Goal: Find specific page/section: Find specific page/section

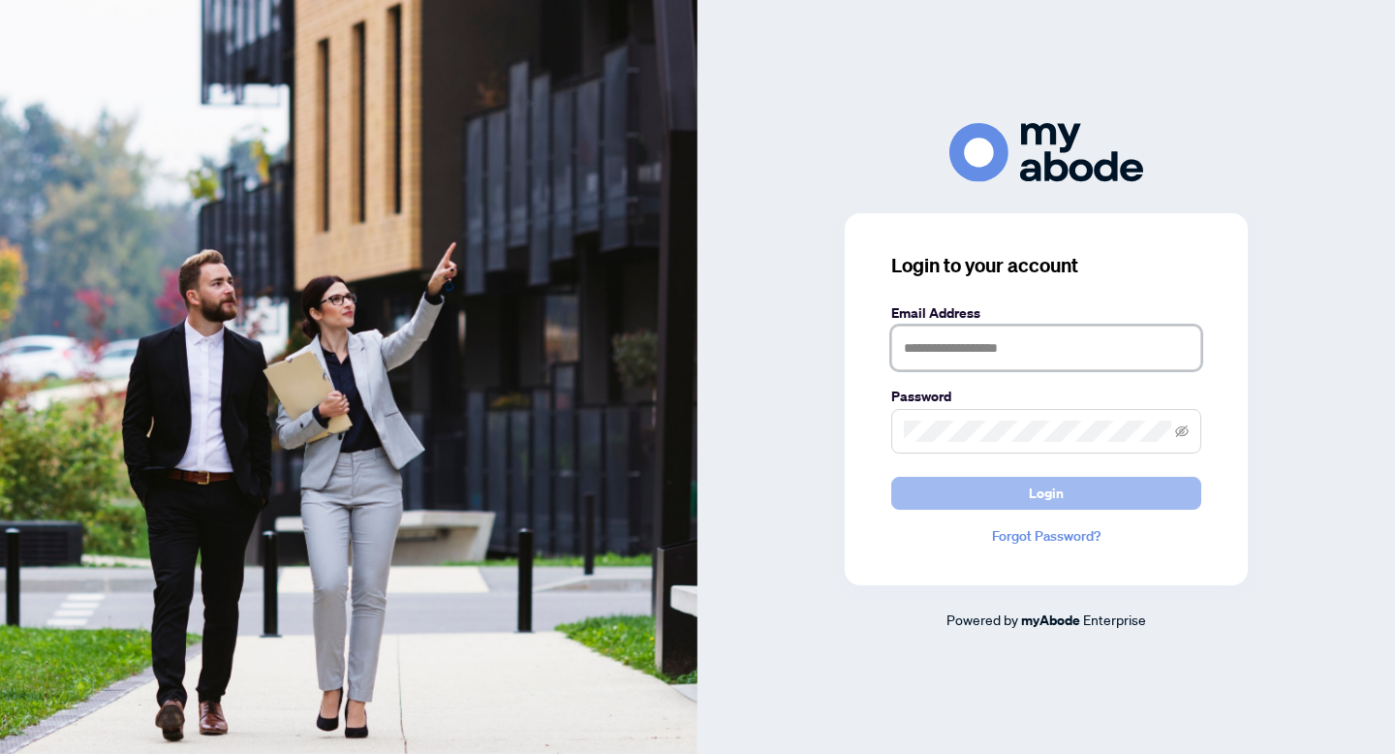
type input "**********"
click at [1062, 496] on span "Login" at bounding box center [1046, 493] width 35 height 31
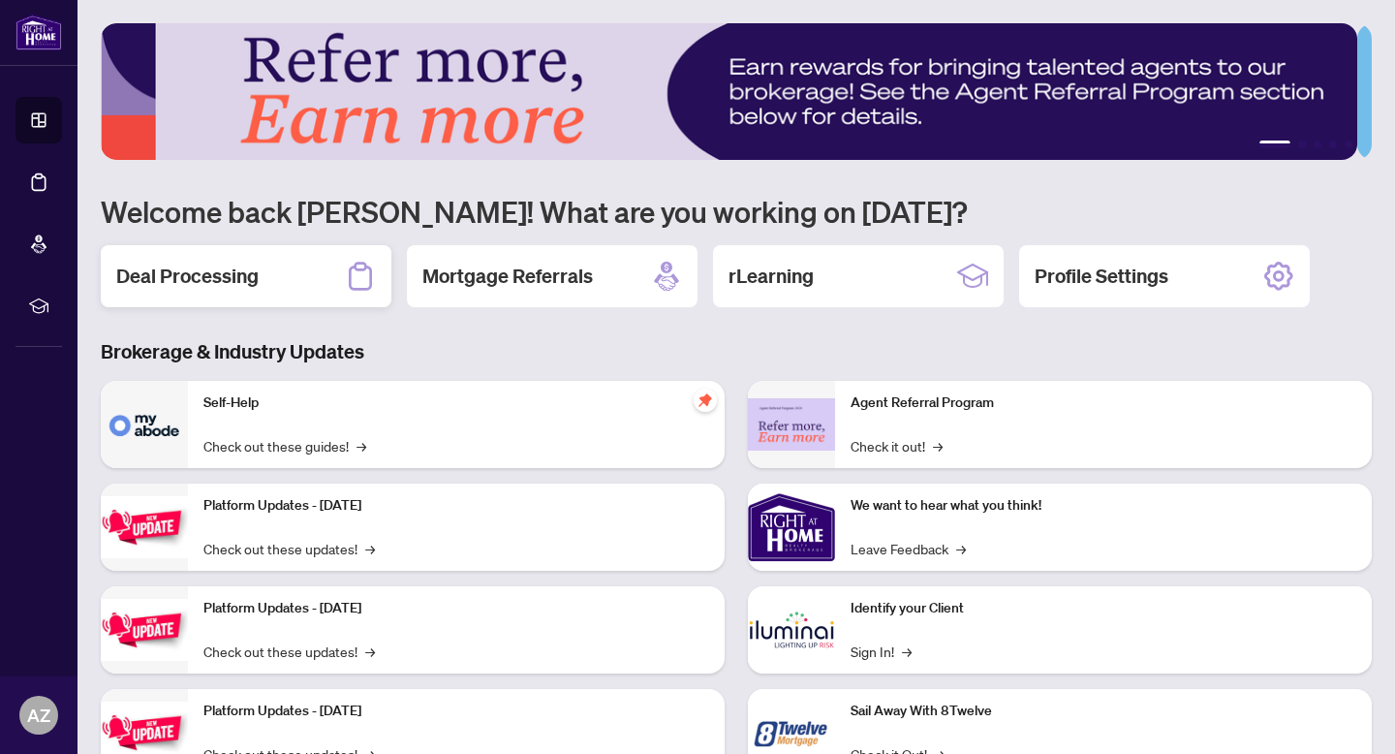
click at [285, 260] on div "Deal Processing" at bounding box center [246, 276] width 291 height 62
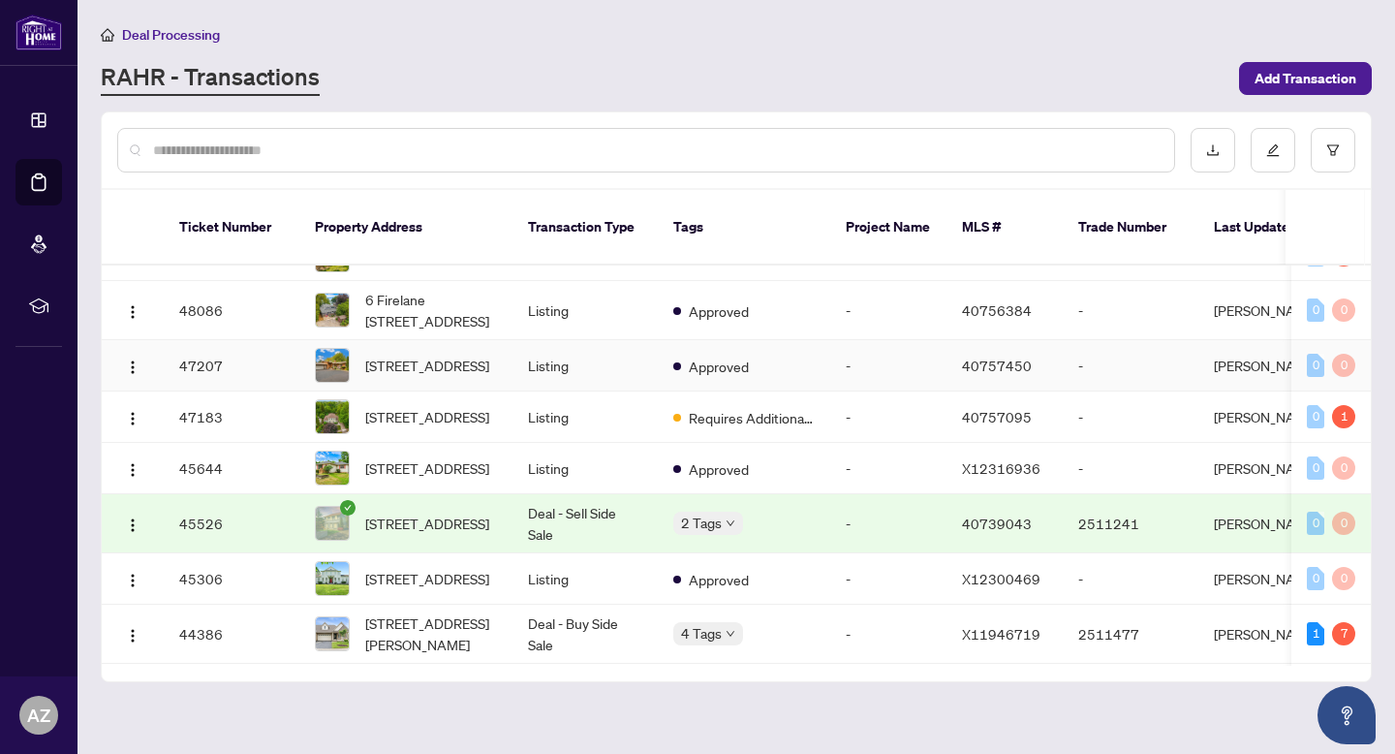
scroll to position [80, 0]
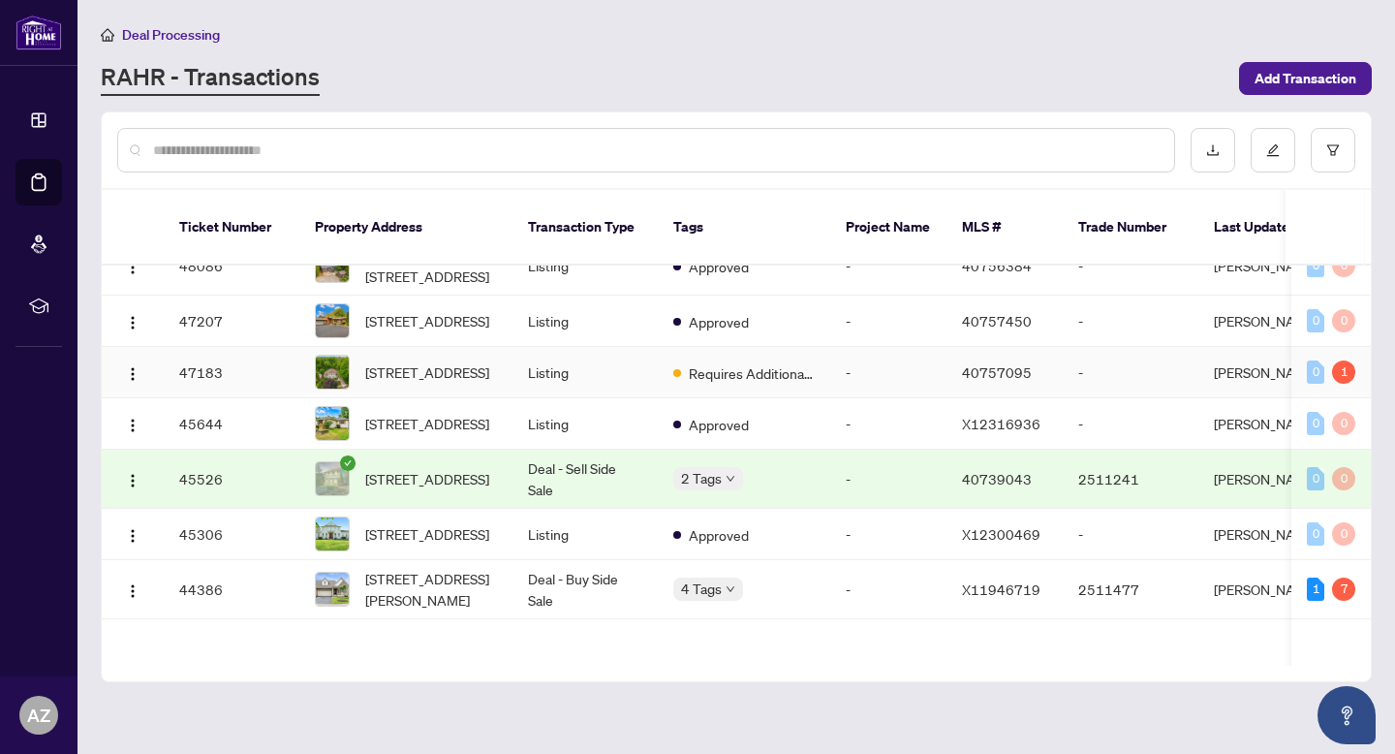
click at [841, 371] on td "-" at bounding box center [888, 372] width 116 height 51
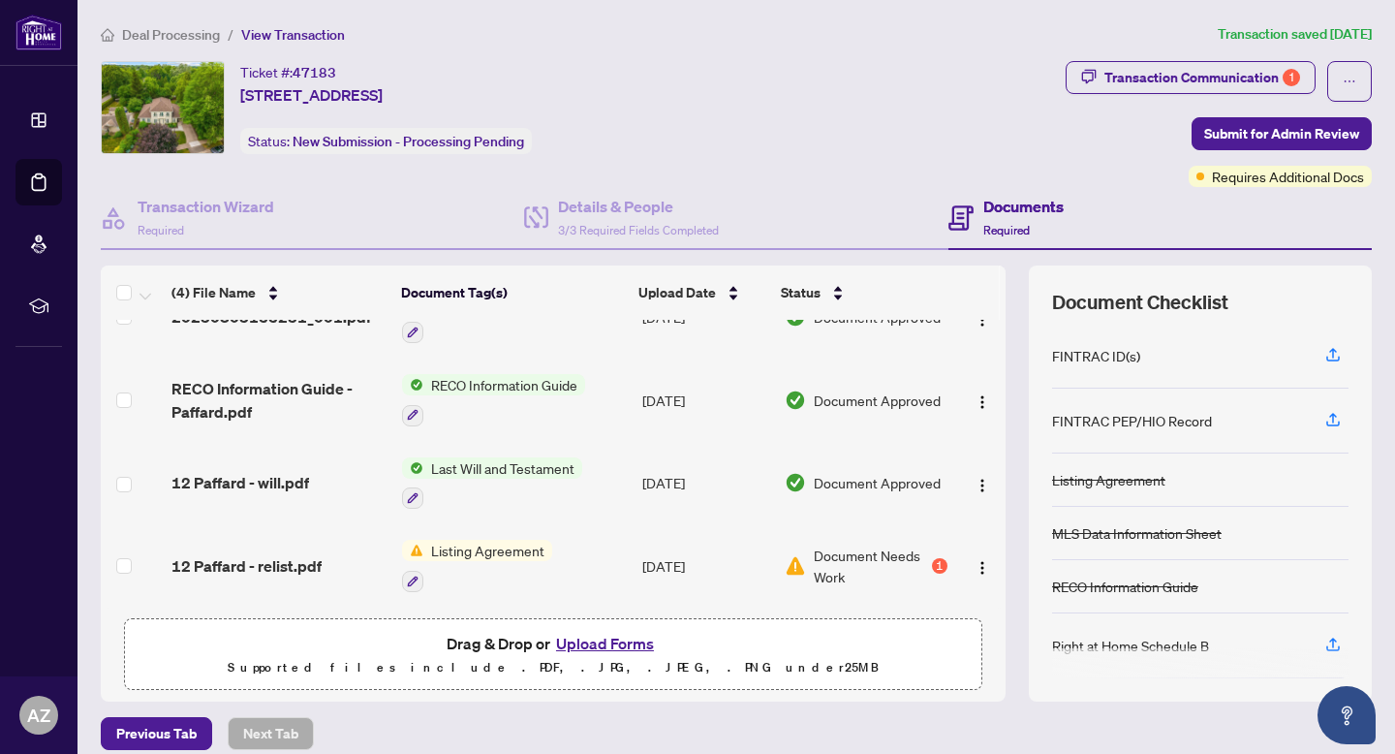
scroll to position [47, 0]
click at [274, 554] on span "12 Paffard - relist.pdf" at bounding box center [246, 565] width 150 height 23
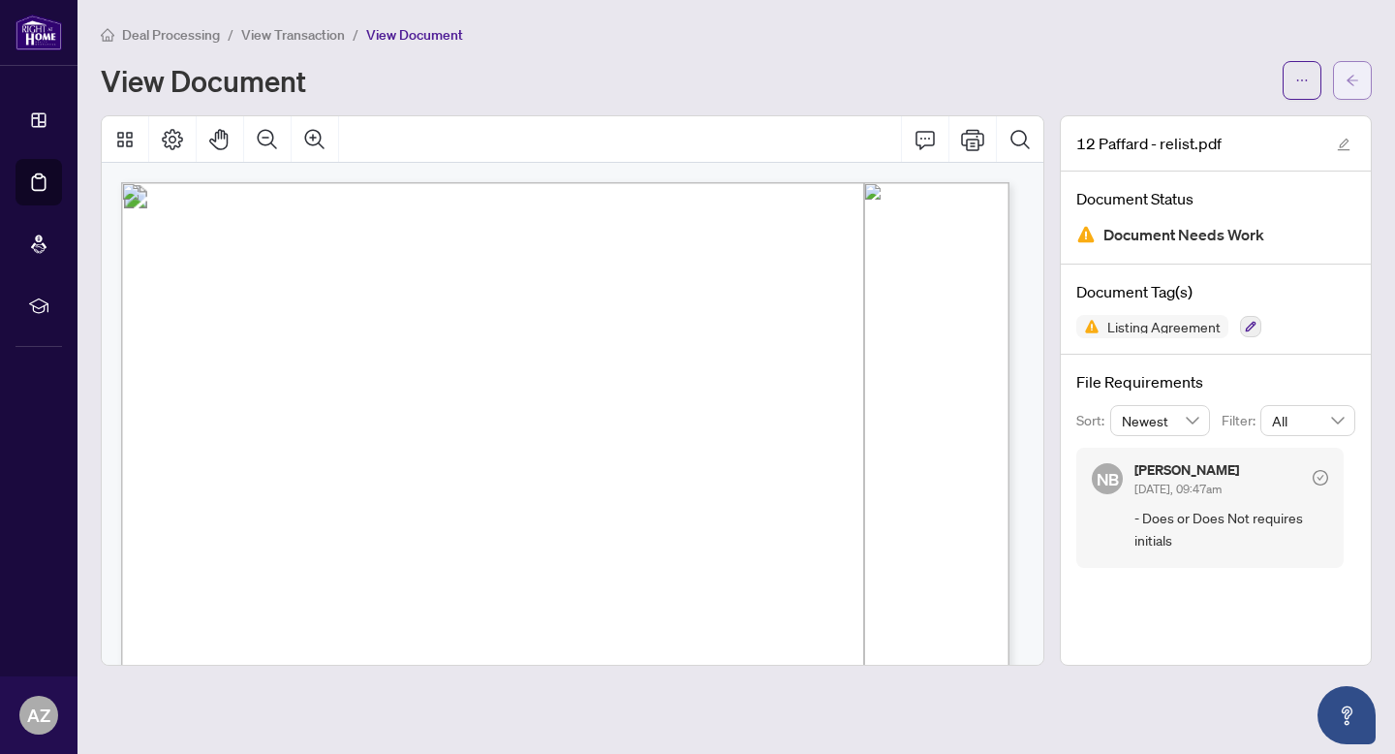
click at [1361, 73] on button "button" at bounding box center [1352, 80] width 39 height 39
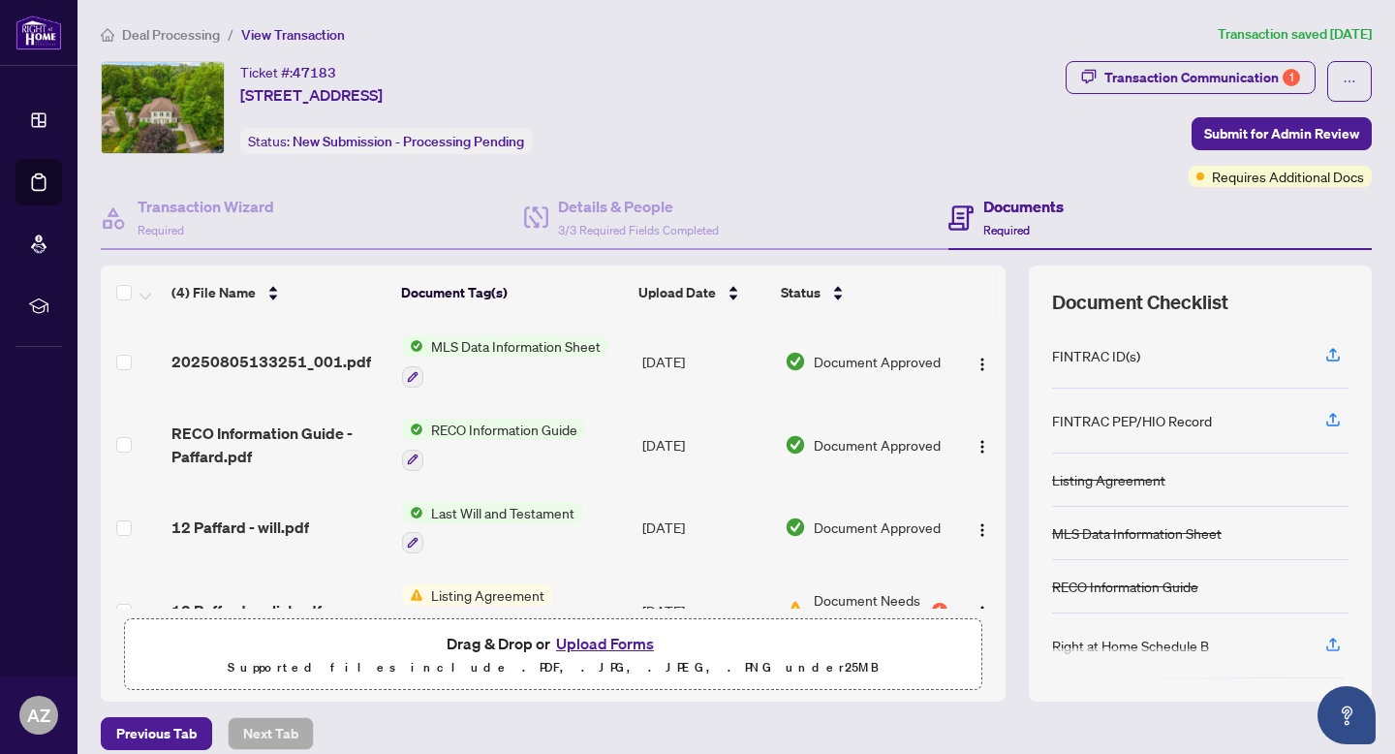
click at [170, 36] on span "Deal Processing" at bounding box center [171, 34] width 98 height 17
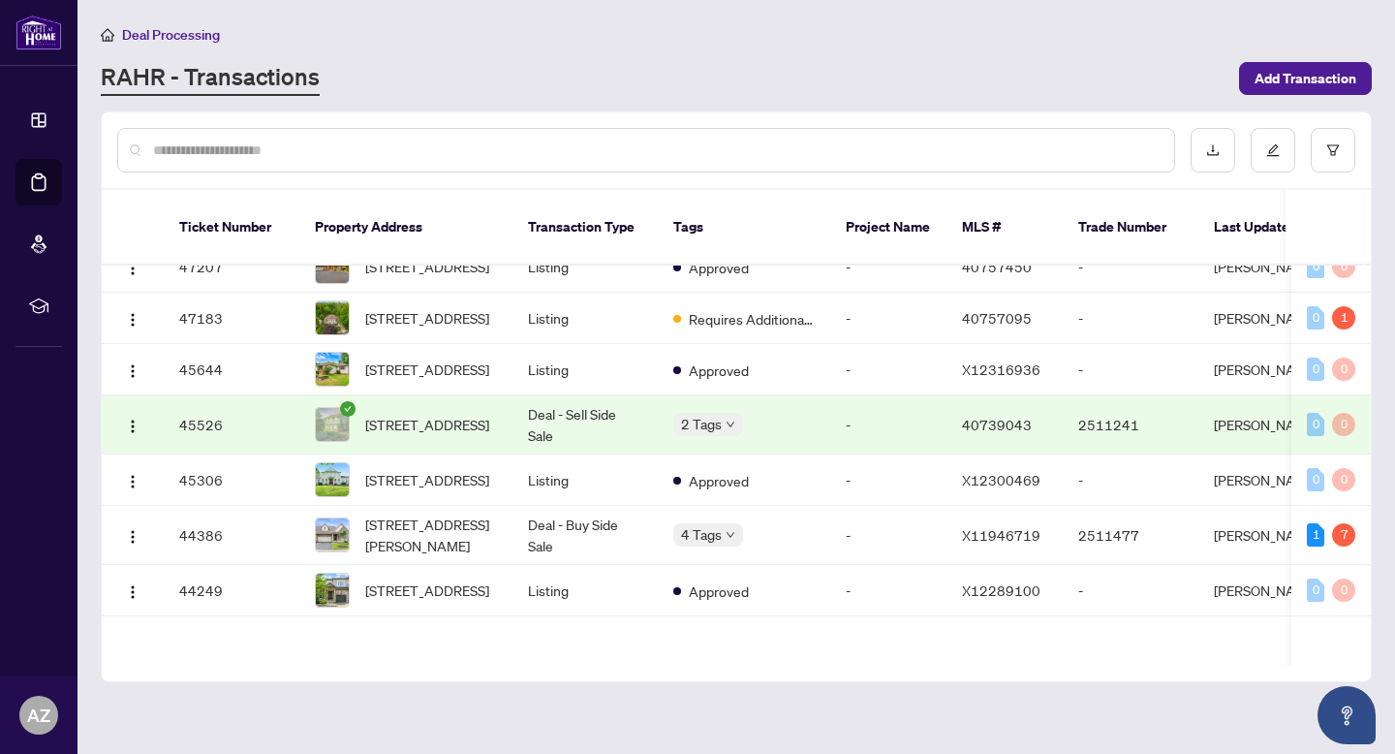
scroll to position [207, 0]
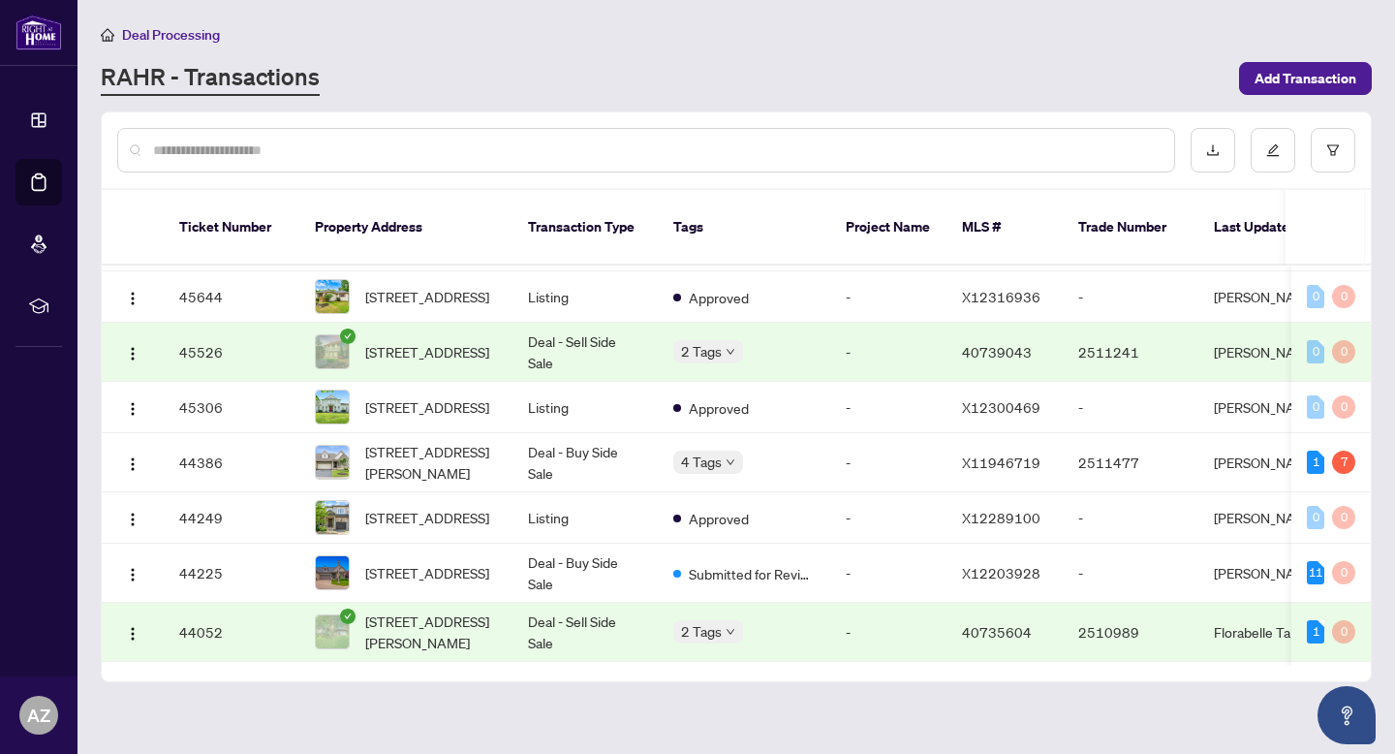
click at [498, 353] on td "[STREET_ADDRESS]" at bounding box center [405, 352] width 213 height 59
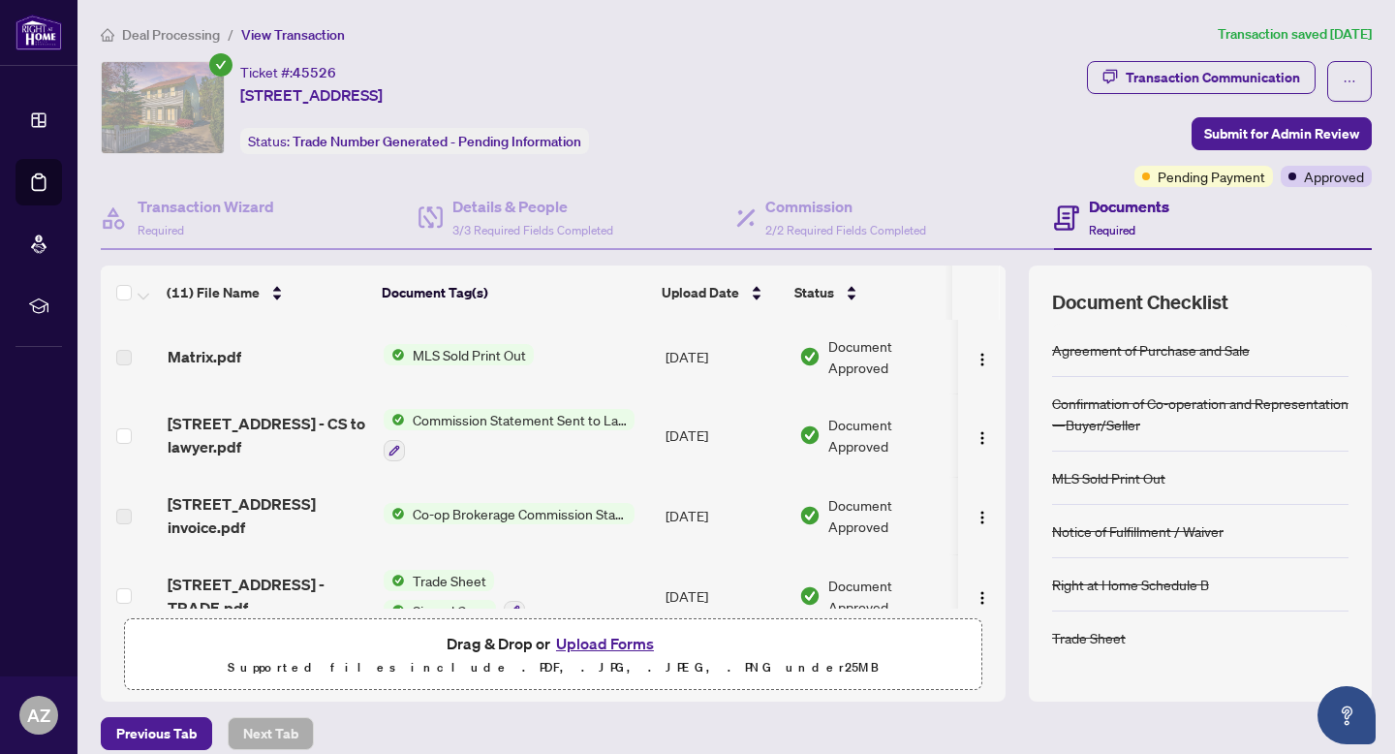
click at [199, 33] on span "Deal Processing" at bounding box center [171, 34] width 98 height 17
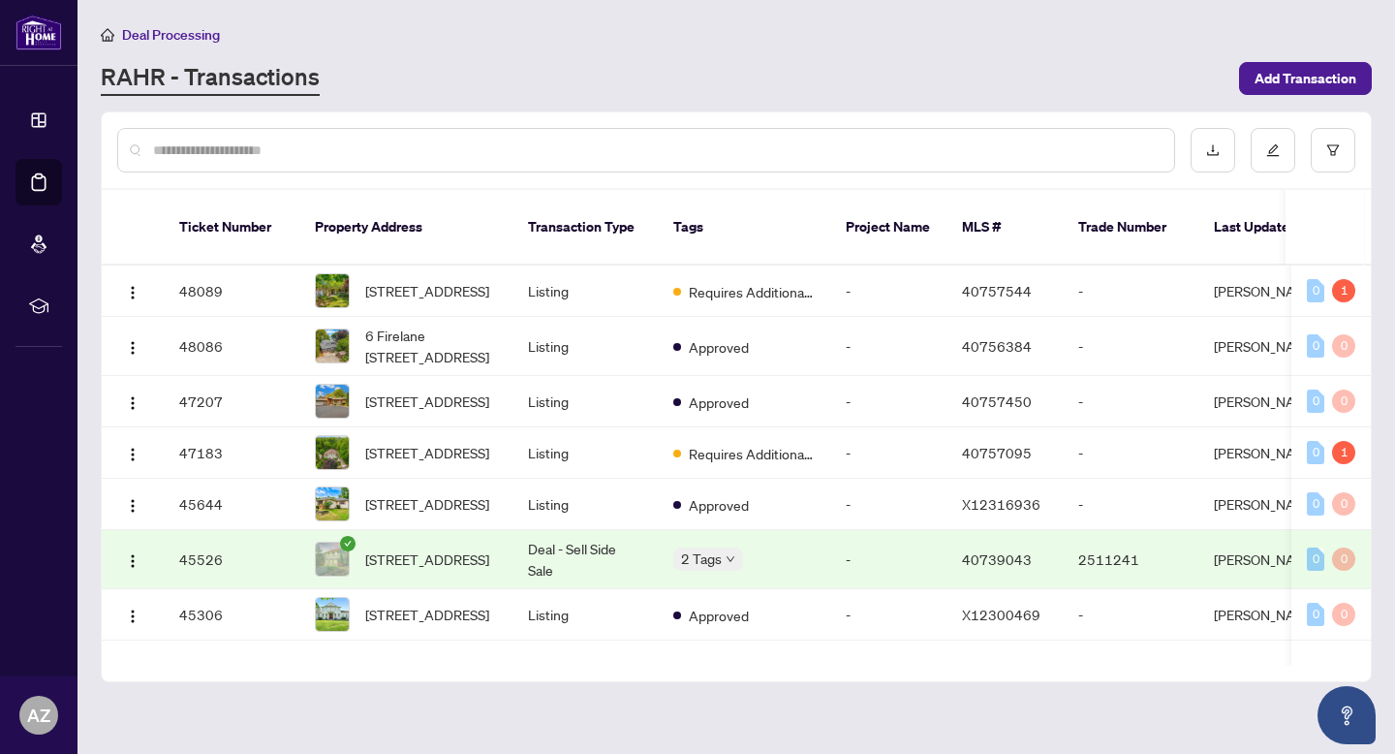
click at [342, 148] on input "text" at bounding box center [656, 150] width 1006 height 21
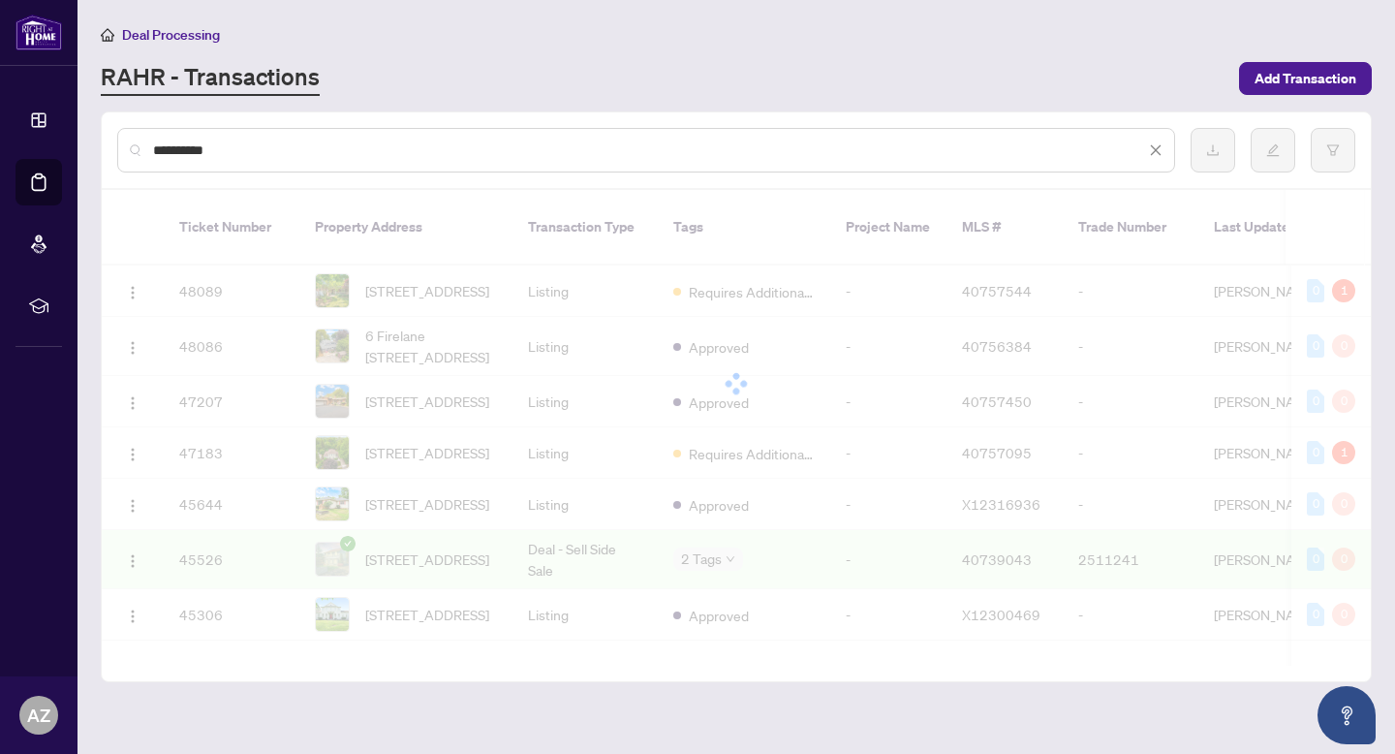
type input "**********"
